Goal: Transaction & Acquisition: Purchase product/service

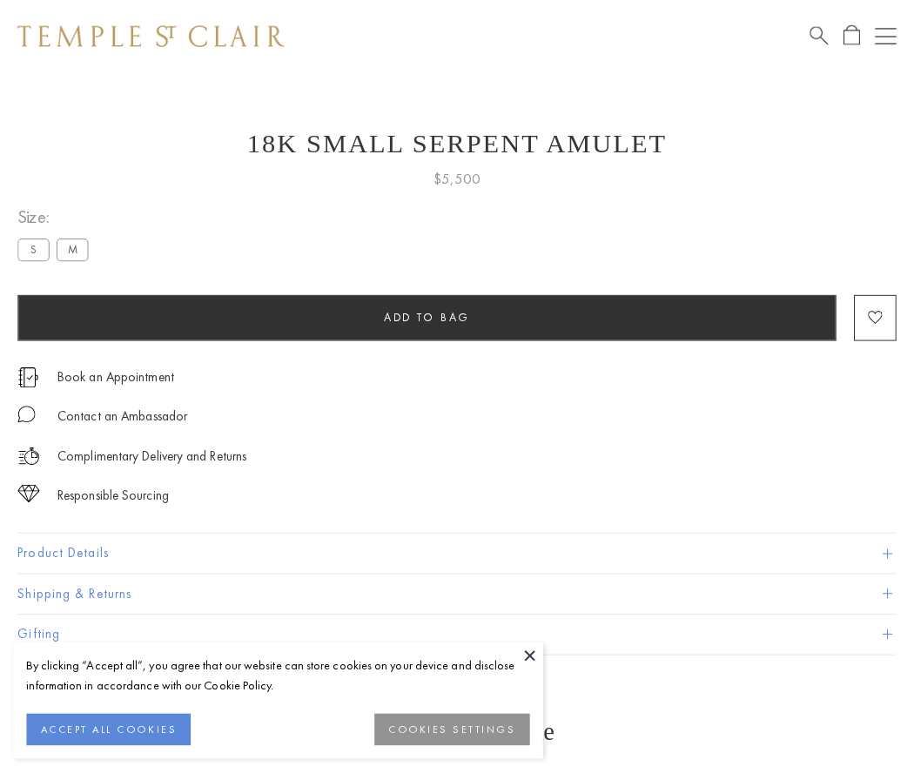
scroll to position [70, 0]
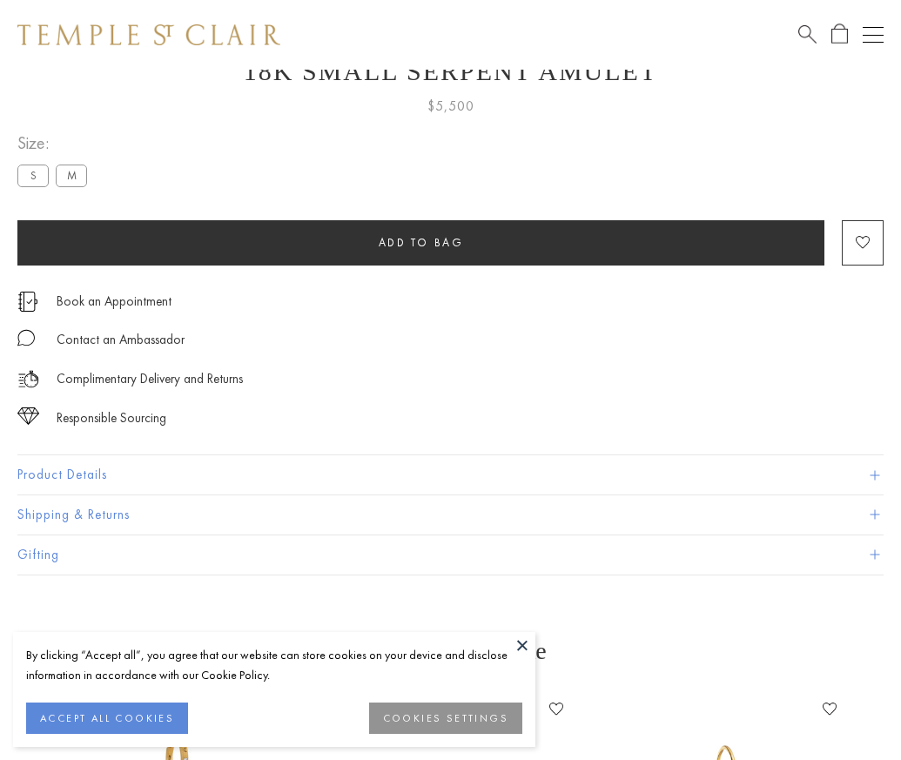
click at [421, 242] on span "Add to bag" at bounding box center [421, 242] width 85 height 15
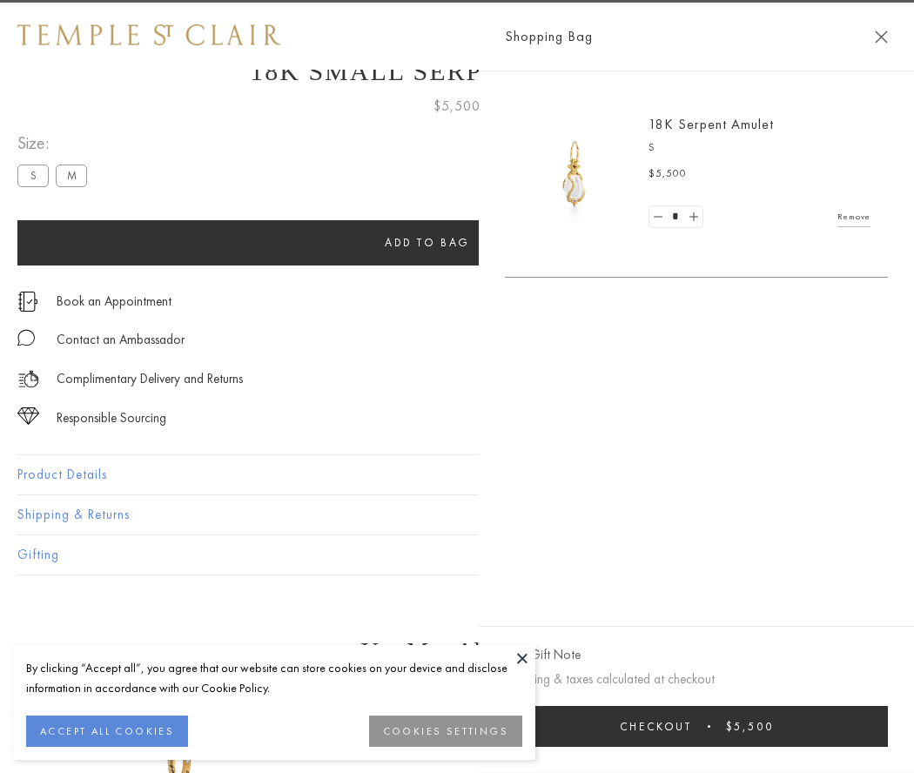
click at [711, 726] on span "submit" at bounding box center [709, 726] width 3 height 3
